Goal: Answer question/provide support: Answer question/provide support

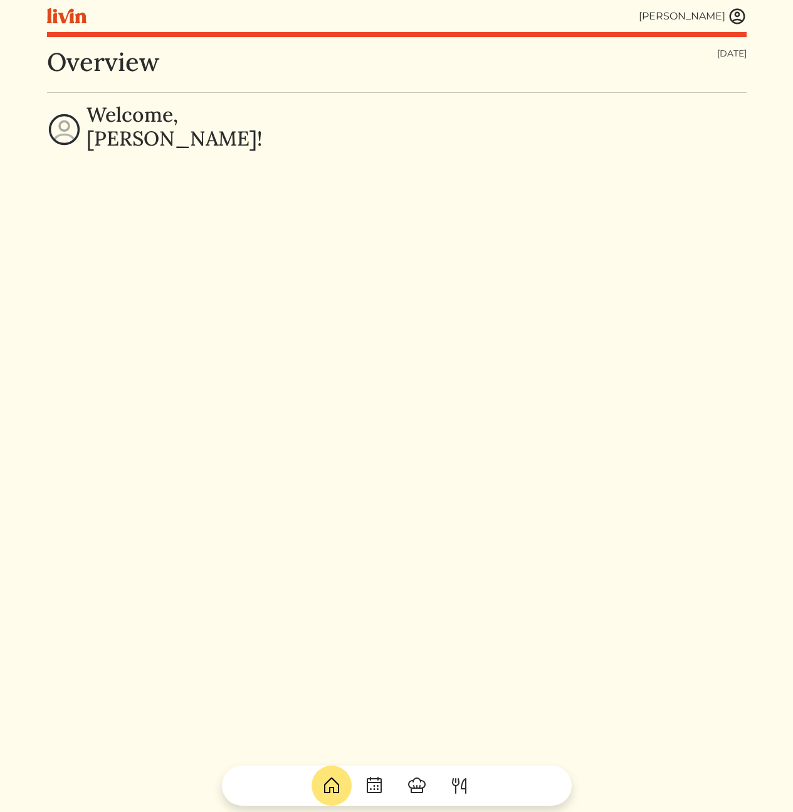
click at [736, 17] on img at bounding box center [737, 16] width 19 height 19
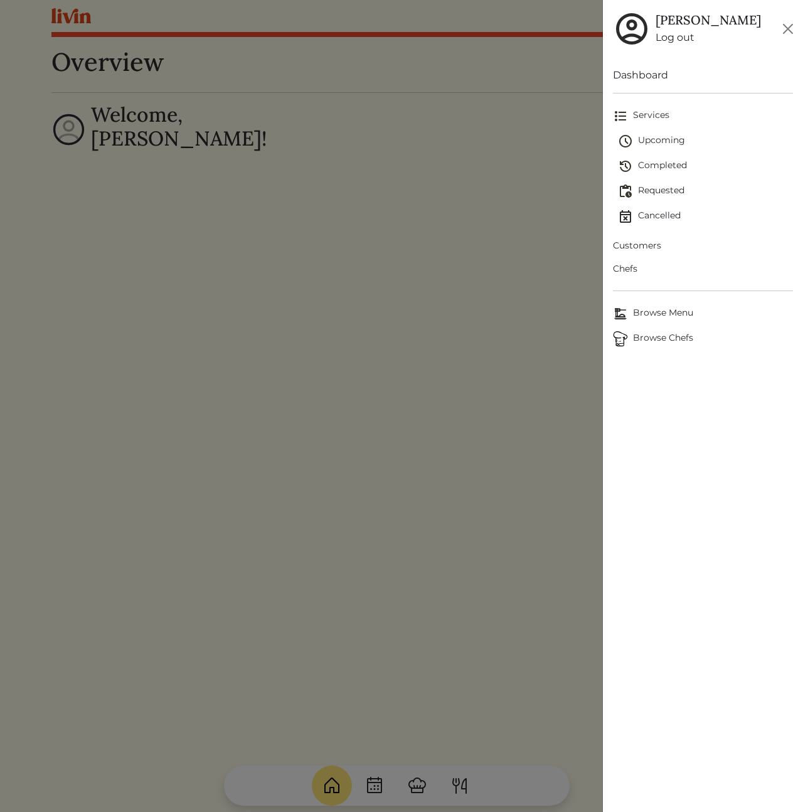
click at [635, 241] on span "Customers" at bounding box center [703, 245] width 180 height 13
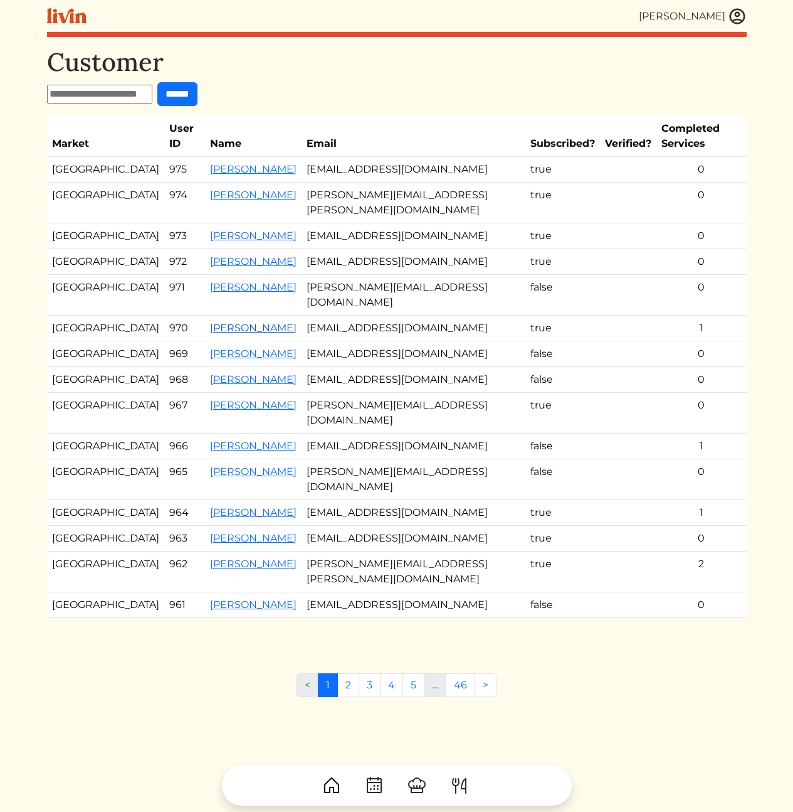
click at [222, 322] on link "[PERSON_NAME]" at bounding box center [253, 328] width 87 height 12
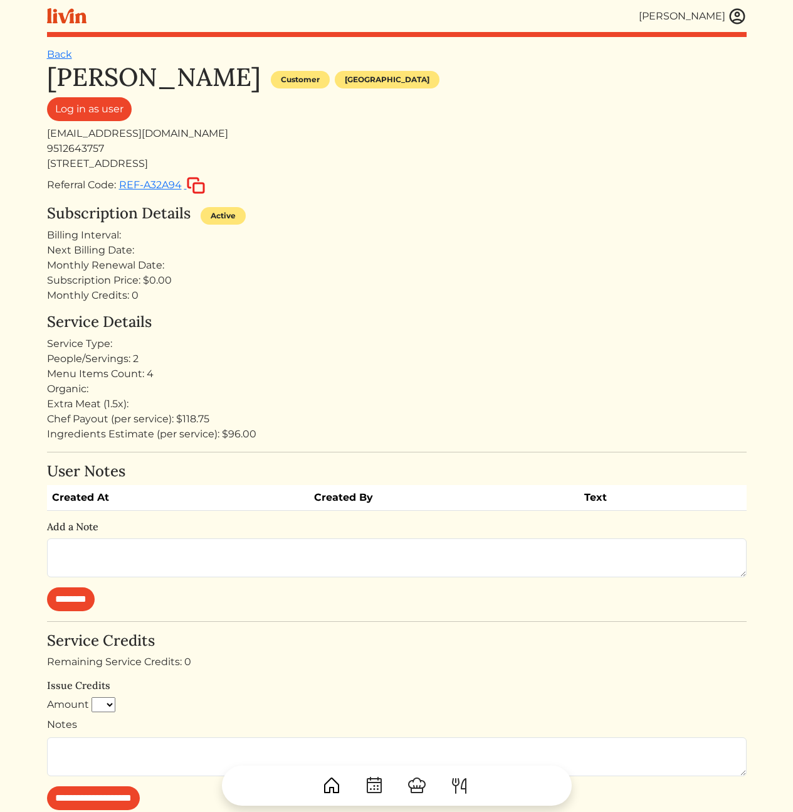
click at [737, 13] on img at bounding box center [737, 16] width 19 height 19
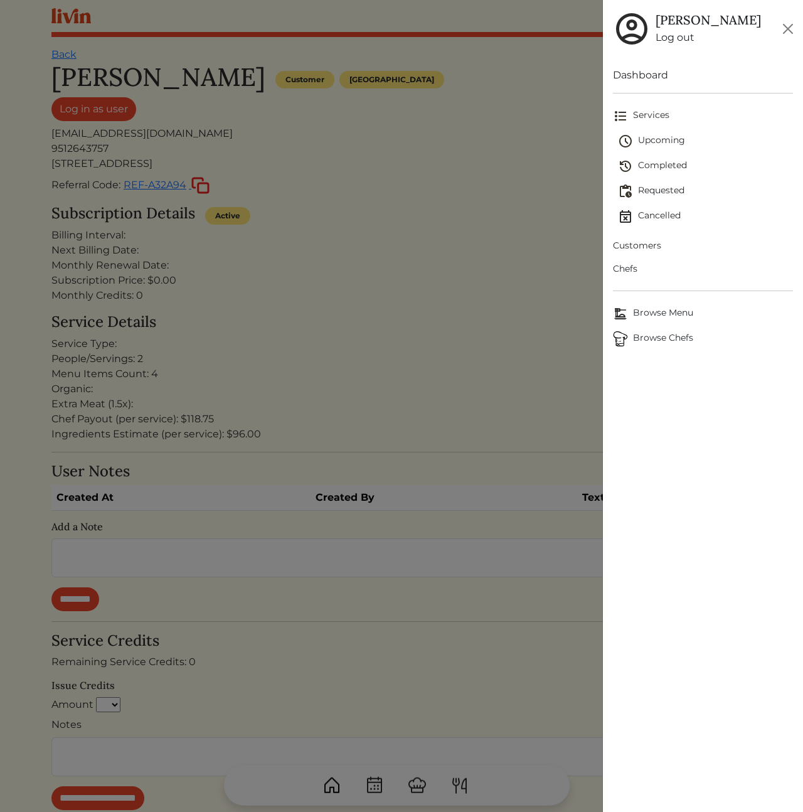
click at [312, 300] on div at bounding box center [401, 406] width 803 height 812
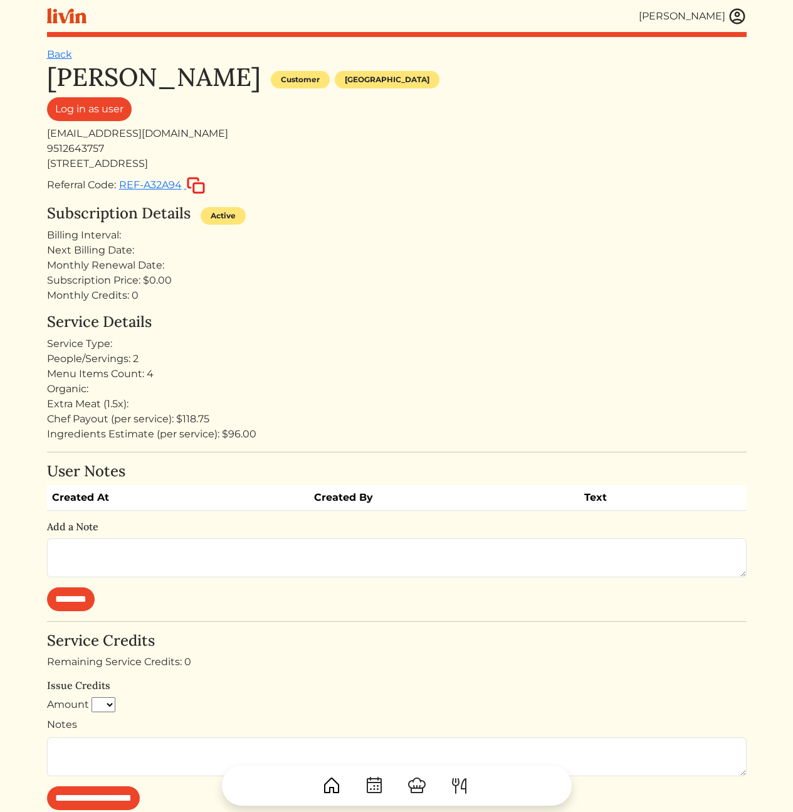
click at [389, 170] on div "[STREET_ADDRESS]" at bounding box center [397, 163] width 700 height 15
click at [74, 111] on link "Log in as user" at bounding box center [89, 109] width 85 height 24
